Goal: Transaction & Acquisition: Purchase product/service

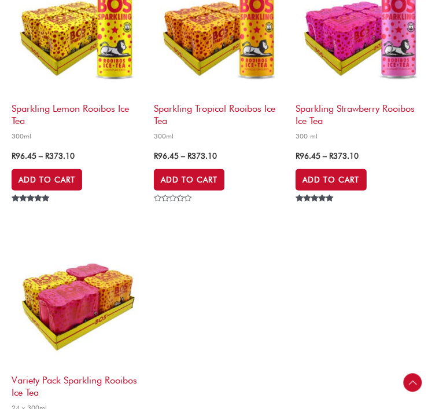
scroll to position [463, 0]
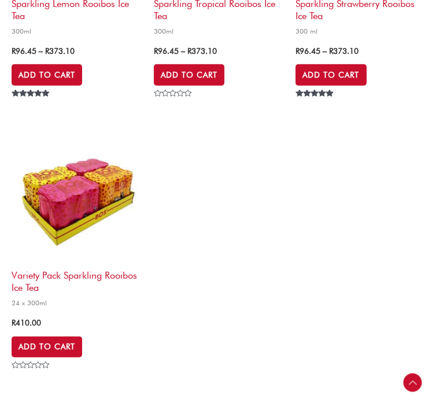
click at [210, 23] on h2 "Sparkling Tropical Rooibos Ice Tea" at bounding box center [219, 7] width 131 height 31
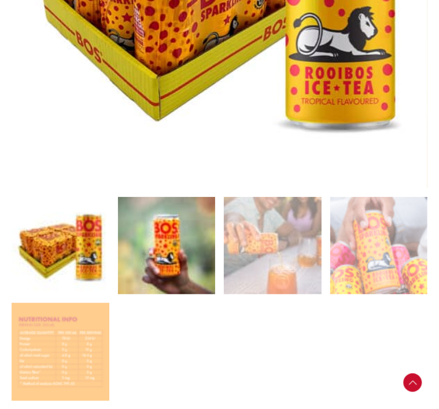
scroll to position [463, 0]
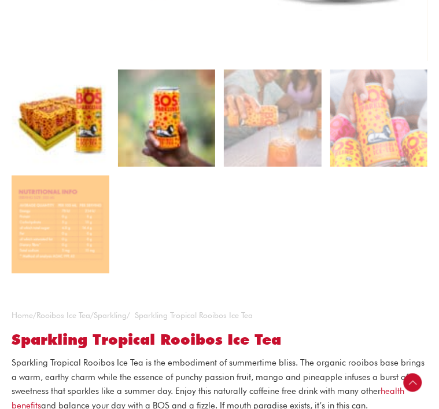
click at [152, 105] on img at bounding box center [167, 118] width 98 height 98
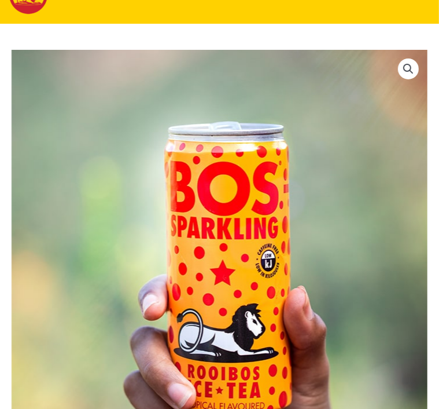
scroll to position [521, 0]
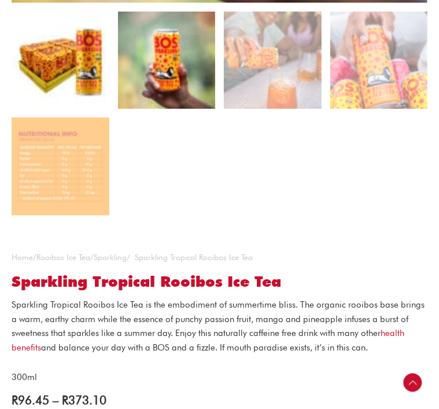
click at [58, 90] on img at bounding box center [61, 61] width 98 height 98
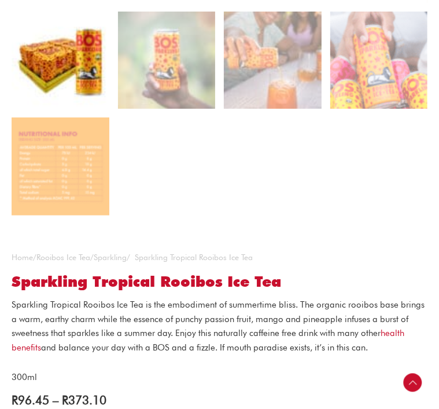
click at [265, 172] on ol at bounding box center [220, 118] width 416 height 212
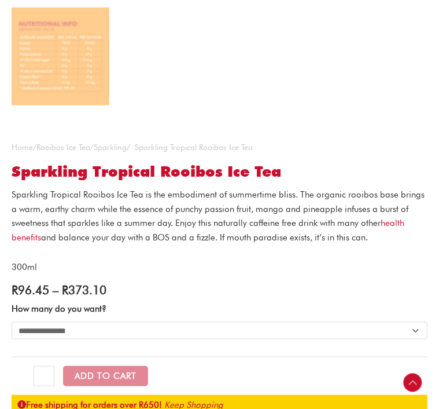
scroll to position [695, 0]
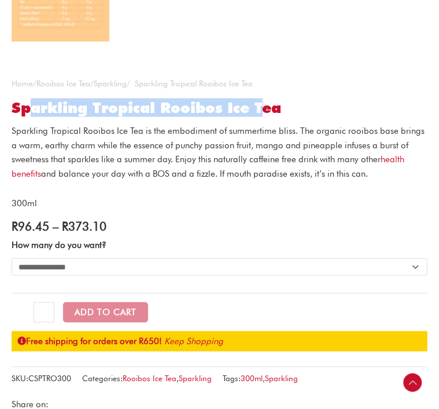
drag, startPoint x: 26, startPoint y: 104, endPoint x: 266, endPoint y: 107, distance: 239.7
click at [266, 107] on h1 "Sparkling Tropical Rooibos Ice Tea" at bounding box center [220, 108] width 416 height 18
drag, startPoint x: 10, startPoint y: 108, endPoint x: 303, endPoint y: 100, distance: 293.6
click at [303, 100] on div "**********" at bounding box center [219, 298] width 439 height 1822
copy h1 "Sparkling Tropical Rooibos Ice Tea"
